Goal: Transaction & Acquisition: Register for event/course

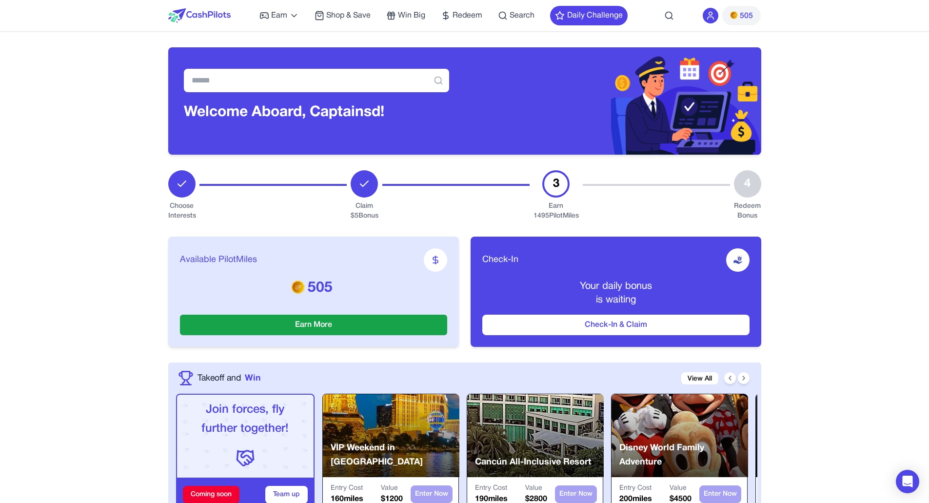
click at [343, 19] on span "Shop & Save" at bounding box center [348, 16] width 44 height 12
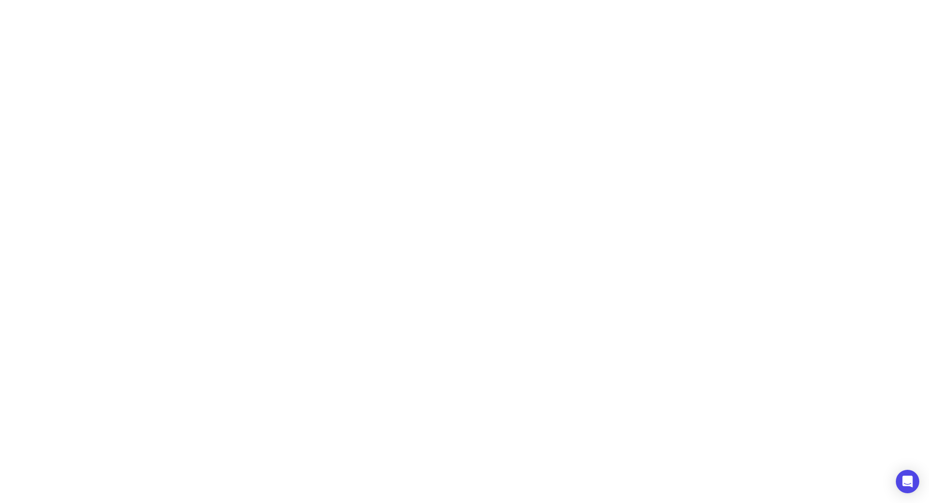
click at [345, 0] on html "Earn Play Games Enjoy fun games and earn Try New App Test new app for rewards T…" at bounding box center [464, 0] width 929 height 0
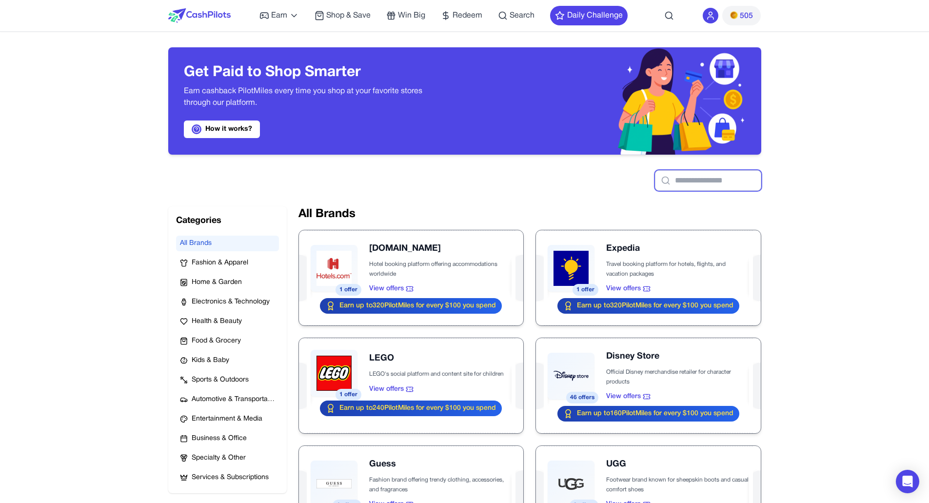
click at [655, 188] on input "text" at bounding box center [708, 180] width 106 height 20
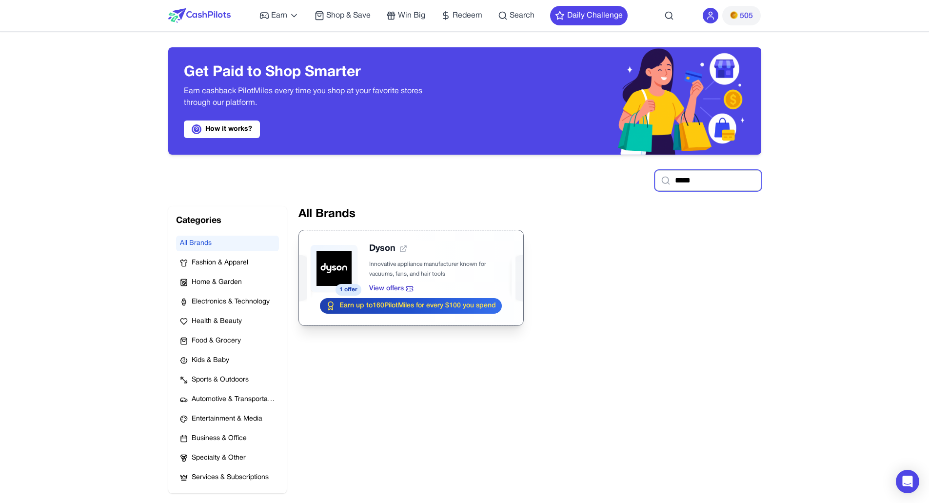
type input "*****"
click at [403, 258] on div at bounding box center [411, 277] width 224 height 95
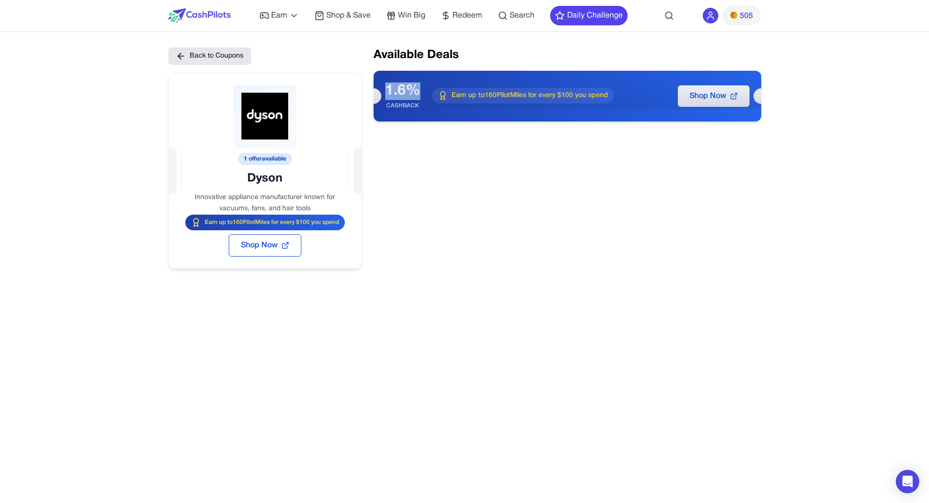
drag, startPoint x: 416, startPoint y: 93, endPoint x: 387, endPoint y: 90, distance: 29.4
click at [387, 90] on div "1.6%" at bounding box center [402, 91] width 35 height 18
drag, startPoint x: 387, startPoint y: 90, endPoint x: 372, endPoint y: 252, distance: 162.4
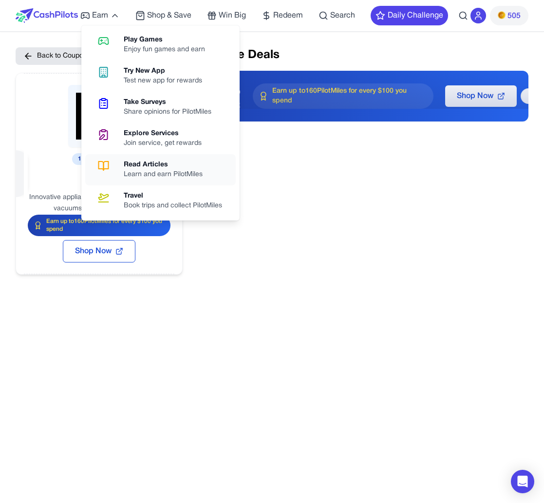
click at [152, 171] on div "Learn and earn PilotMiles" at bounding box center [167, 175] width 87 height 10
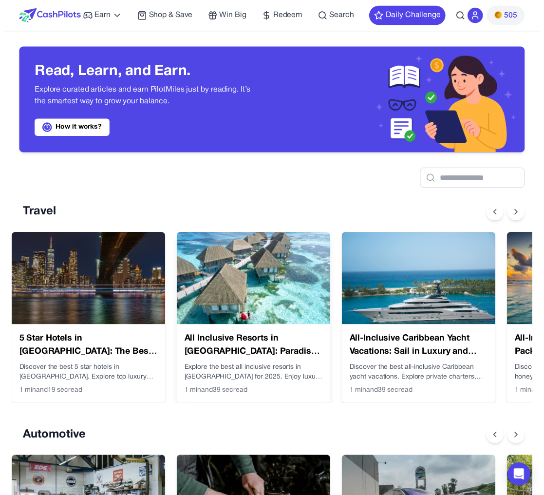
scroll to position [0, 8]
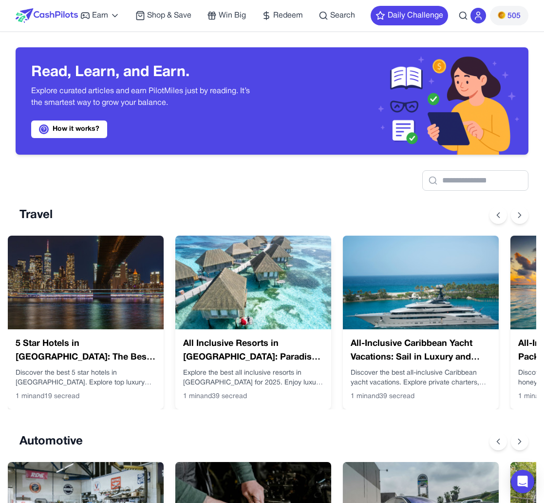
click at [261, 269] on img at bounding box center [253, 282] width 156 height 94
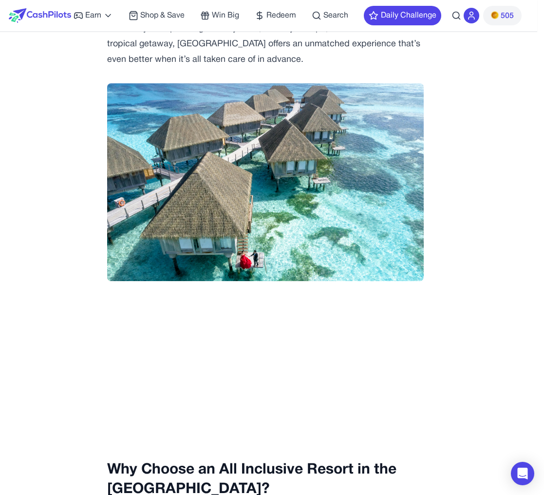
scroll to position [252, 7]
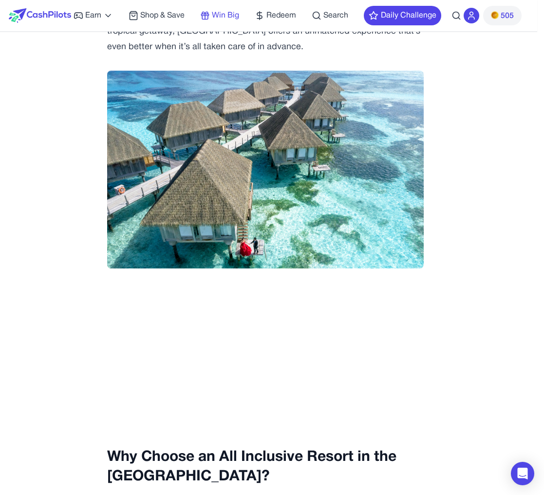
click at [227, 19] on span "Win Big" at bounding box center [225, 16] width 27 height 12
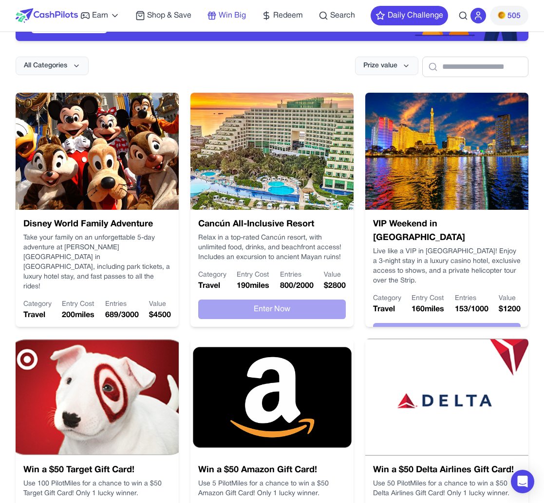
scroll to position [77, 0]
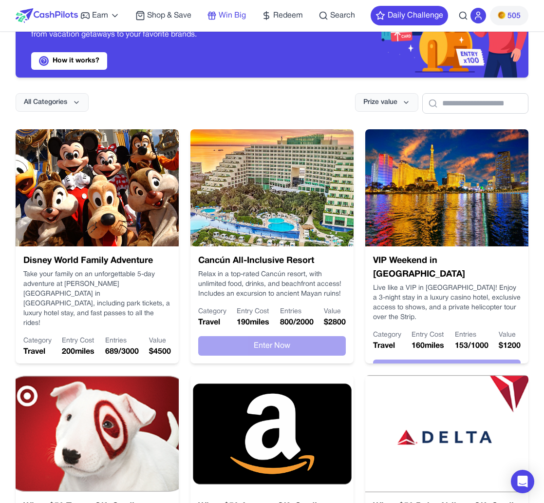
click at [231, 19] on span "Win Big" at bounding box center [232, 16] width 27 height 12
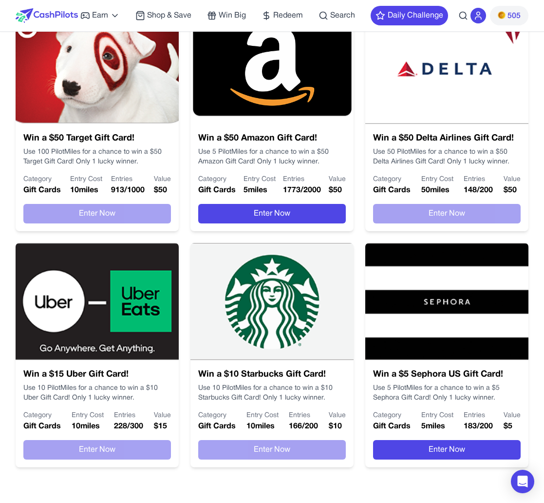
scroll to position [405, 0]
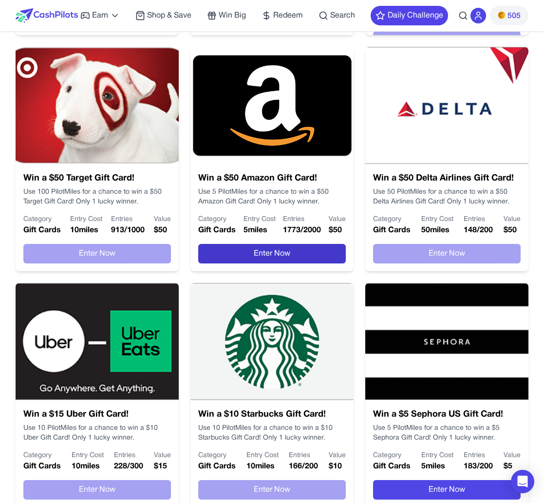
click at [254, 257] on button "Enter Now" at bounding box center [272, 253] width 148 height 19
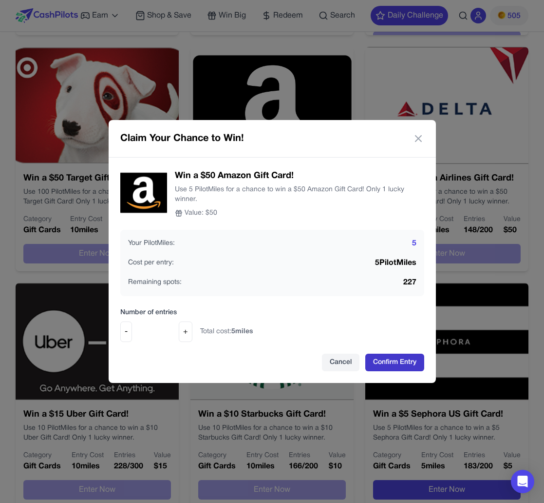
click at [398, 361] on button "Confirm Entry" at bounding box center [395, 362] width 59 height 18
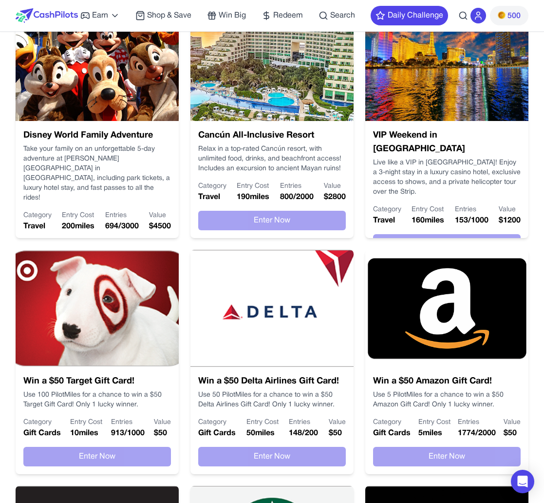
scroll to position [0, 0]
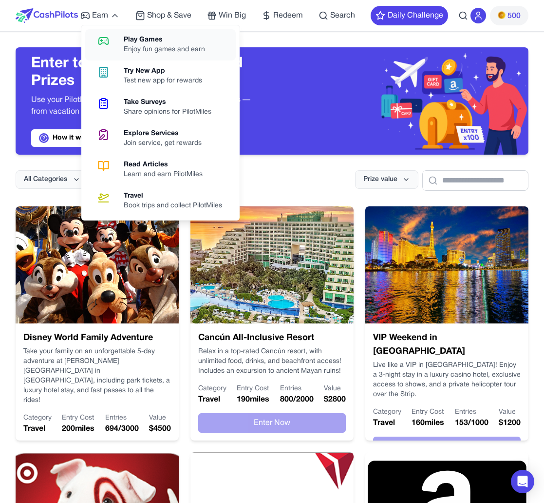
click at [149, 46] on div "Enjoy fun games and earn" at bounding box center [168, 50] width 89 height 10
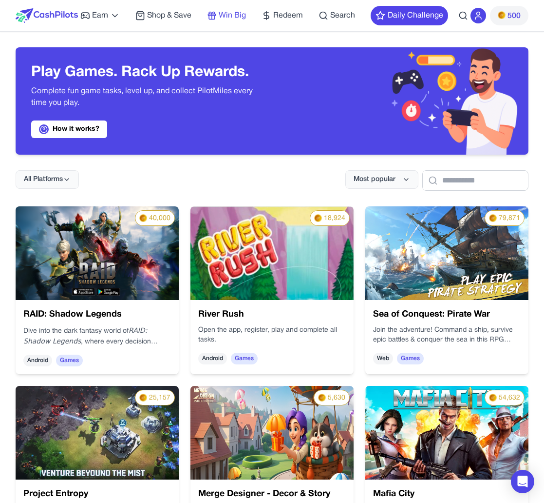
click at [220, 15] on span "Win Big" at bounding box center [232, 16] width 27 height 12
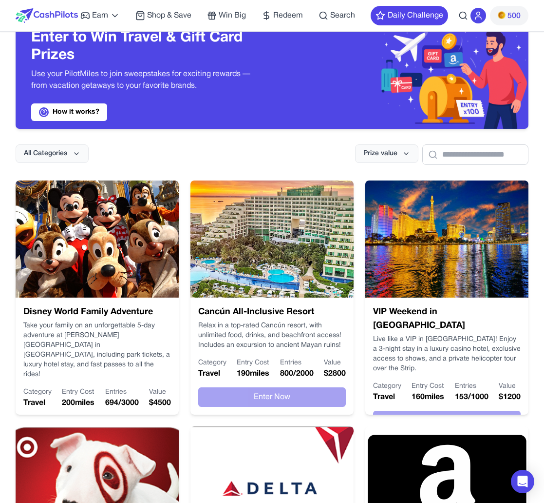
scroll to position [25, 0]
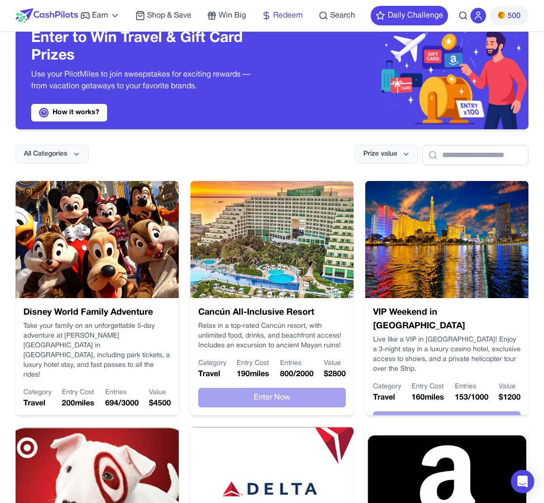
click at [275, 15] on span "Redeem" at bounding box center [288, 16] width 30 height 12
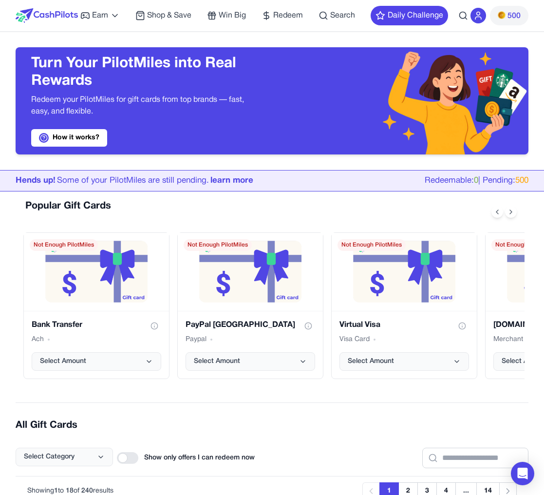
drag, startPoint x: 305, startPoint y: 208, endPoint x: 287, endPoint y: 208, distance: 18.5
click at [305, 208] on div "Popular Gift Cards" at bounding box center [274, 211] width 502 height 25
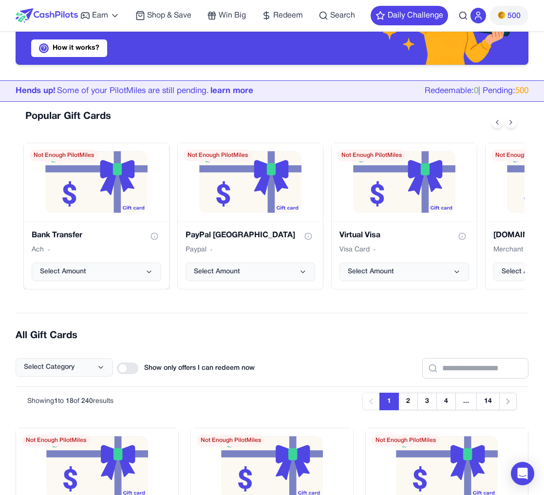
scroll to position [90, 0]
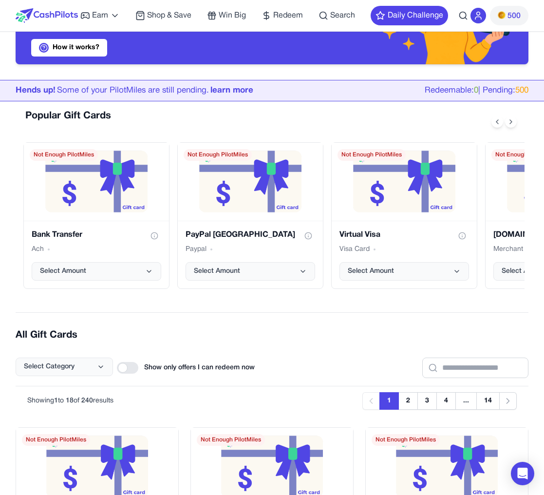
click at [130, 366] on div at bounding box center [127, 368] width 21 height 12
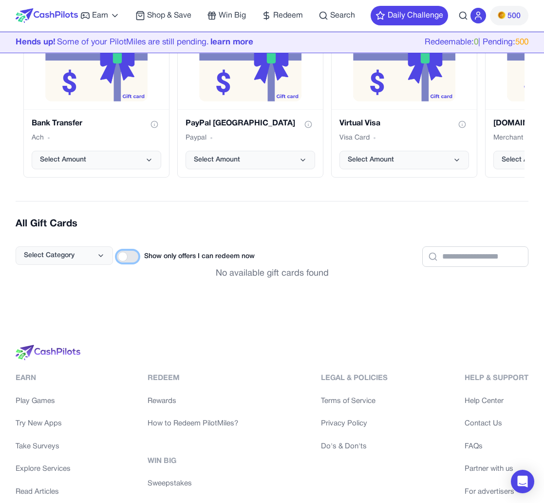
scroll to position [181, 0]
click at [126, 258] on div at bounding box center [127, 256] width 21 height 12
